Goal: Complete application form

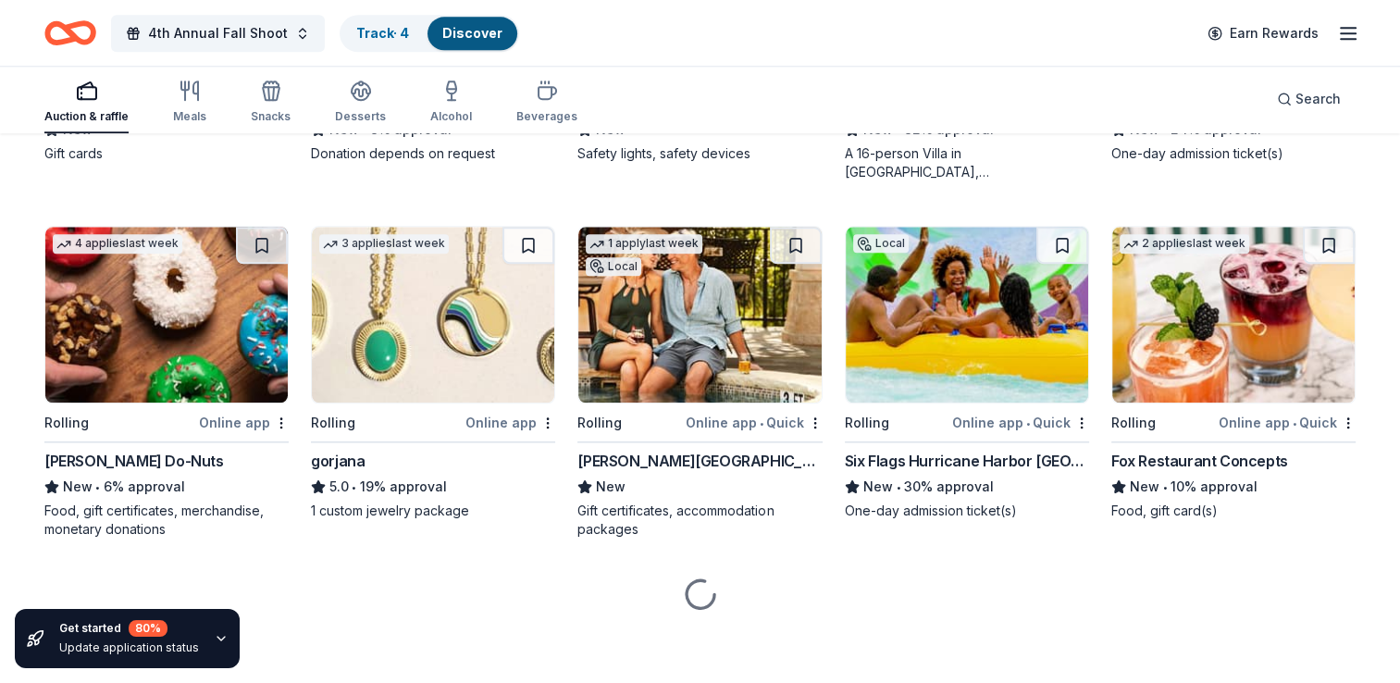
scroll to position [1882, 0]
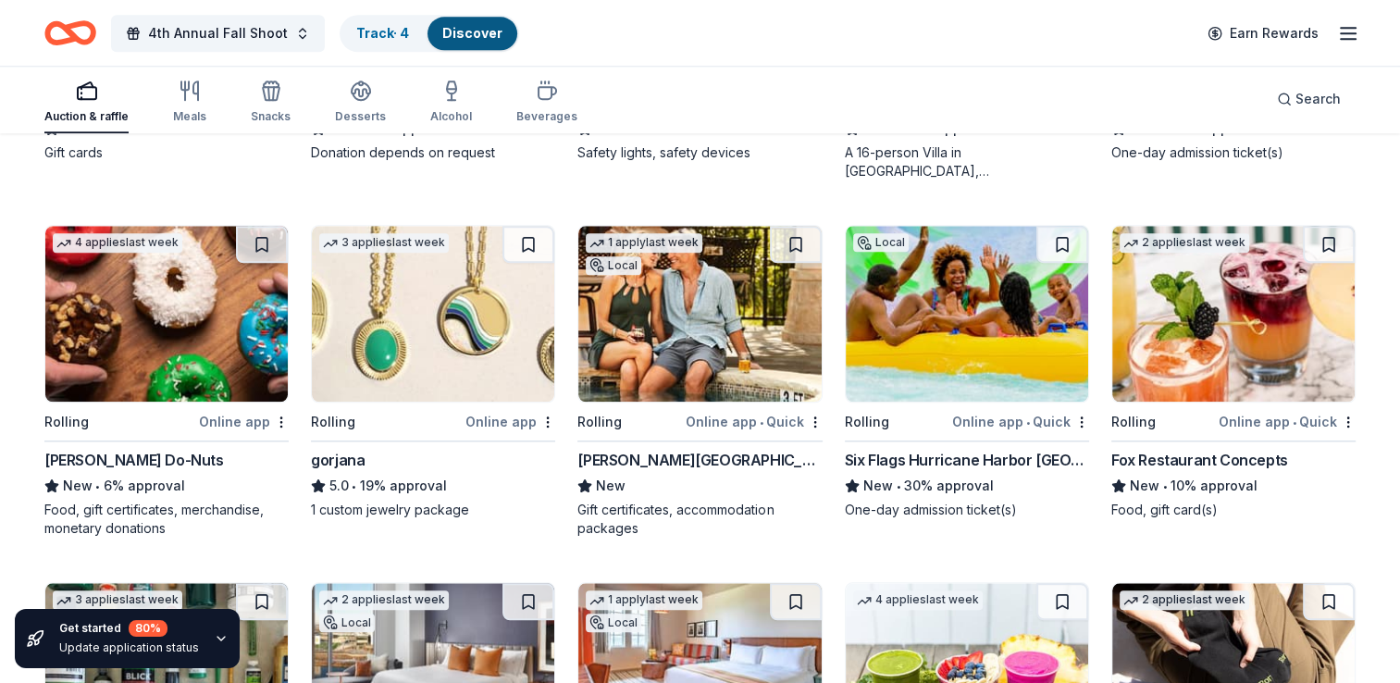
click at [1206, 309] on img at bounding box center [1233, 314] width 242 height 176
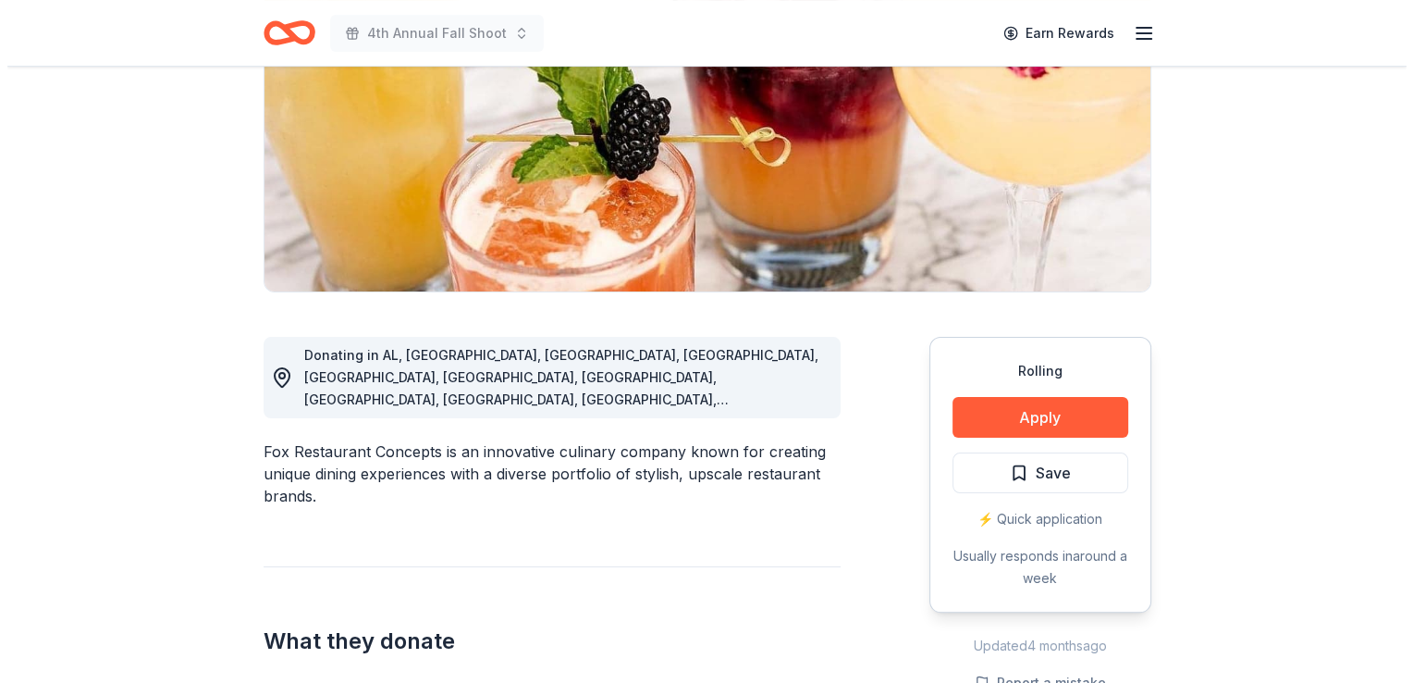
scroll to position [278, 0]
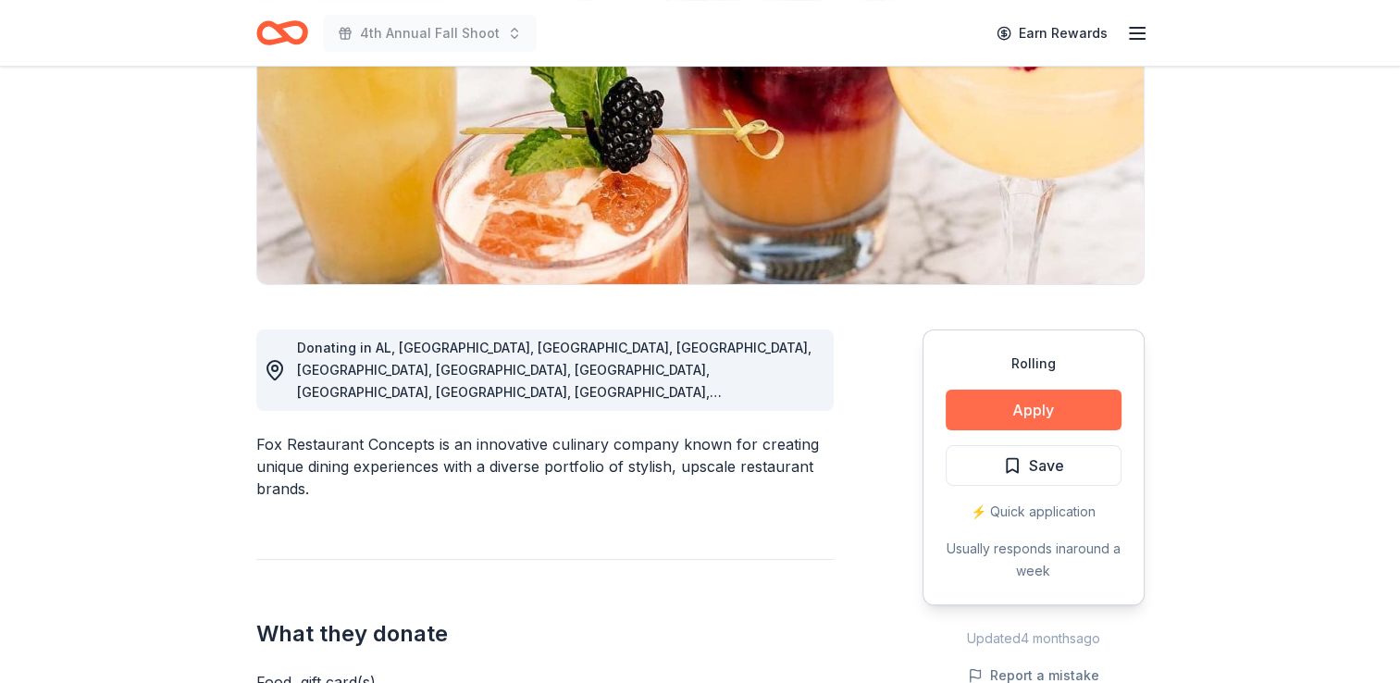
click at [1032, 405] on button "Apply" at bounding box center [1033, 409] width 176 height 41
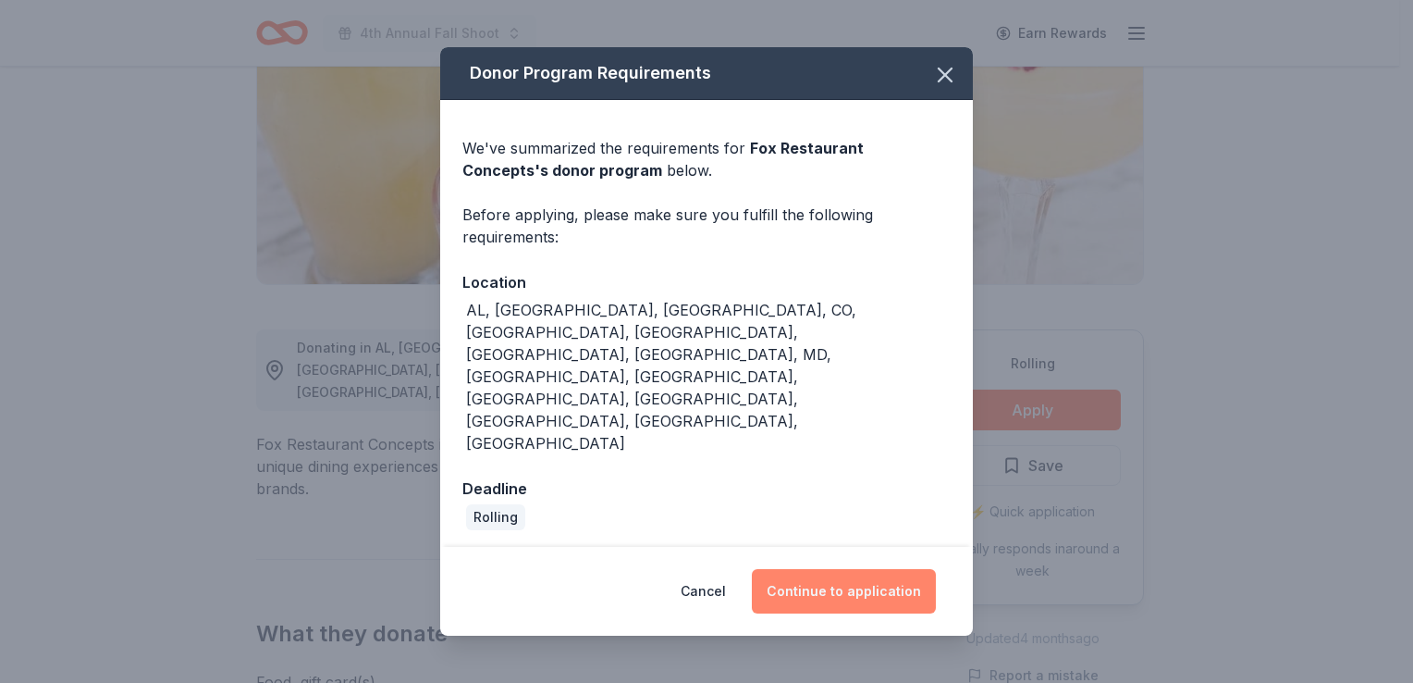
click at [853, 569] on button "Continue to application" at bounding box center [844, 591] width 184 height 44
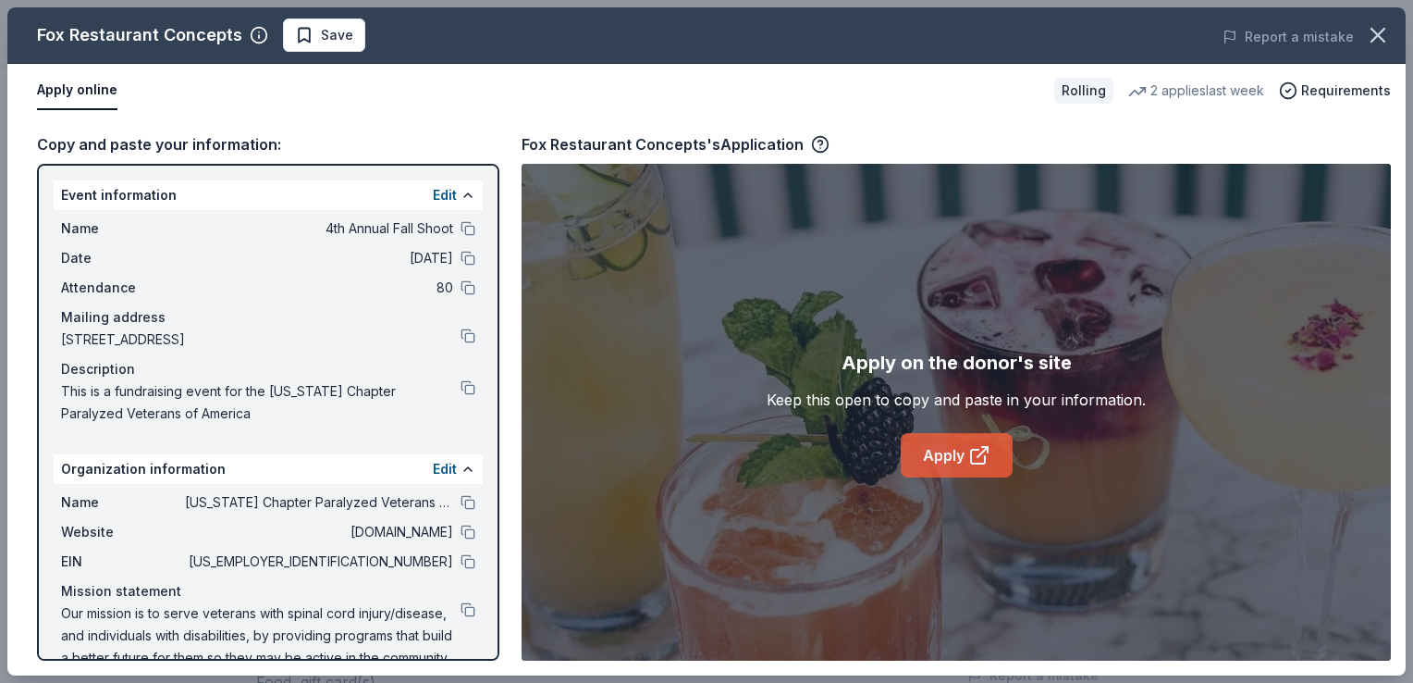
click at [952, 452] on link "Apply" at bounding box center [957, 455] width 112 height 44
